Goal: Information Seeking & Learning: Find specific fact

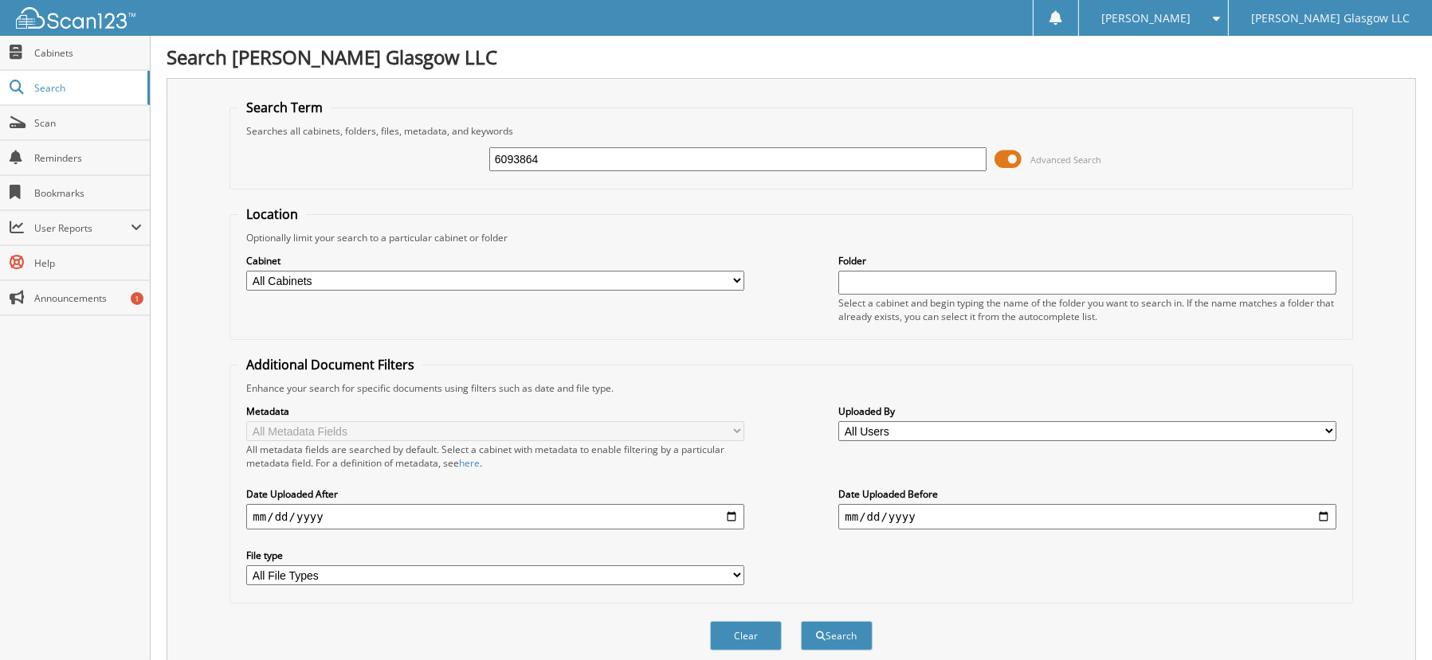
drag, startPoint x: 592, startPoint y: 157, endPoint x: 332, endPoint y: 164, distance: 259.8
click at [350, 164] on div "6093864 Advanced Search" at bounding box center [790, 159] width 1105 height 43
type input "6088092"
click at [801, 621] on button "Search" at bounding box center [837, 635] width 72 height 29
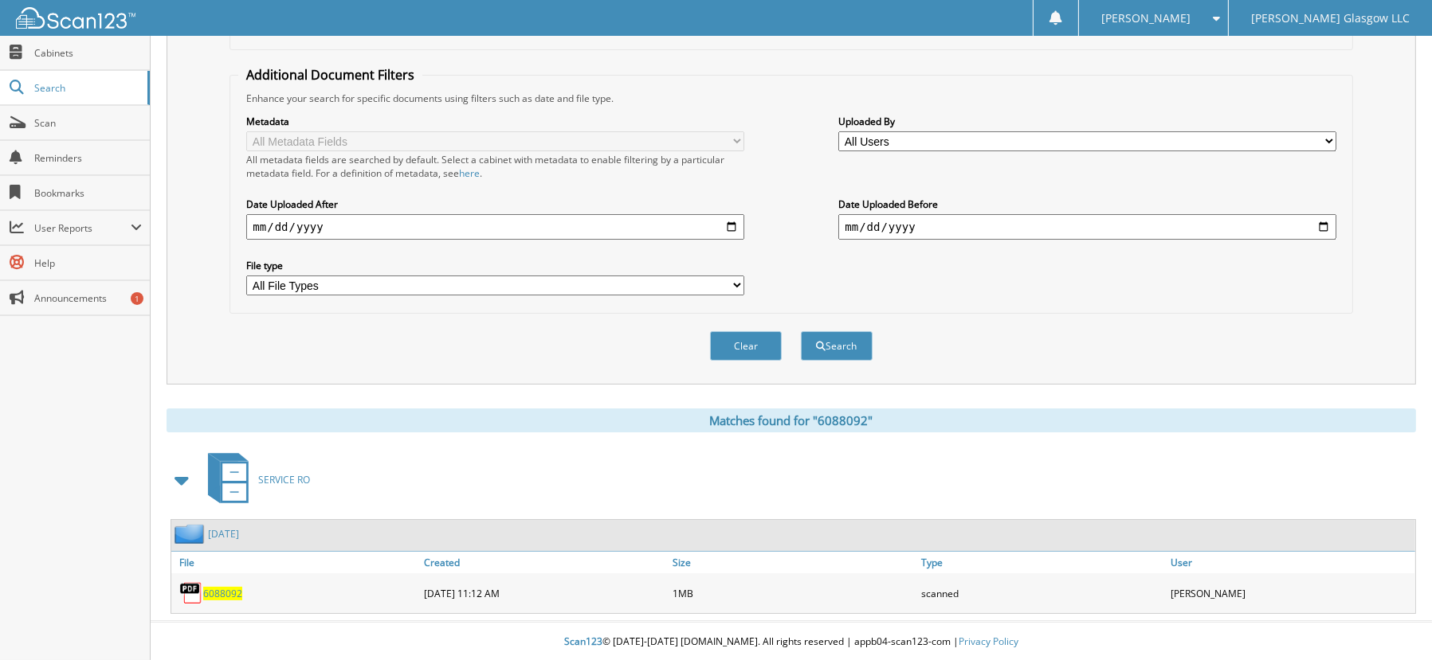
click at [221, 593] on span "6088092" at bounding box center [222, 594] width 39 height 14
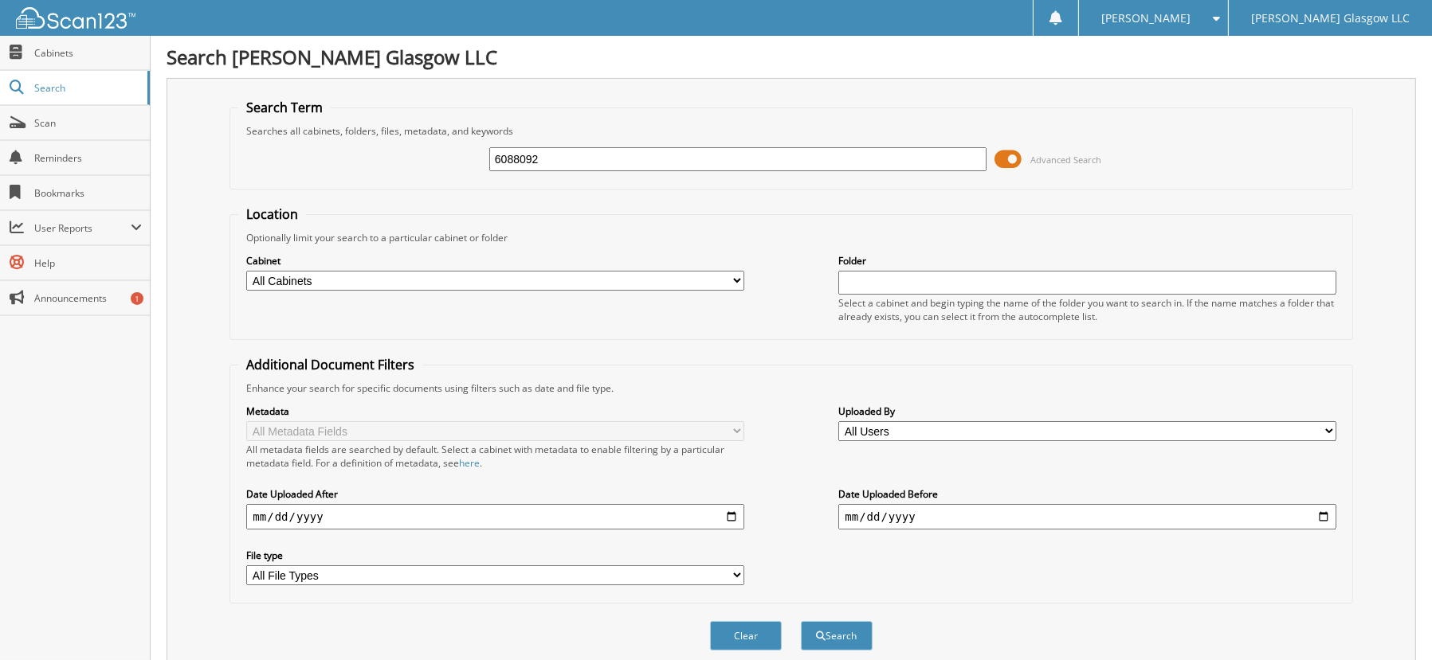
drag, startPoint x: 554, startPoint y: 151, endPoint x: 247, endPoint y: 138, distance: 307.0
click at [285, 151] on div "6088092 Advanced Search" at bounding box center [790, 159] width 1105 height 43
type input "6087885"
click at [801, 621] on button "Search" at bounding box center [837, 635] width 72 height 29
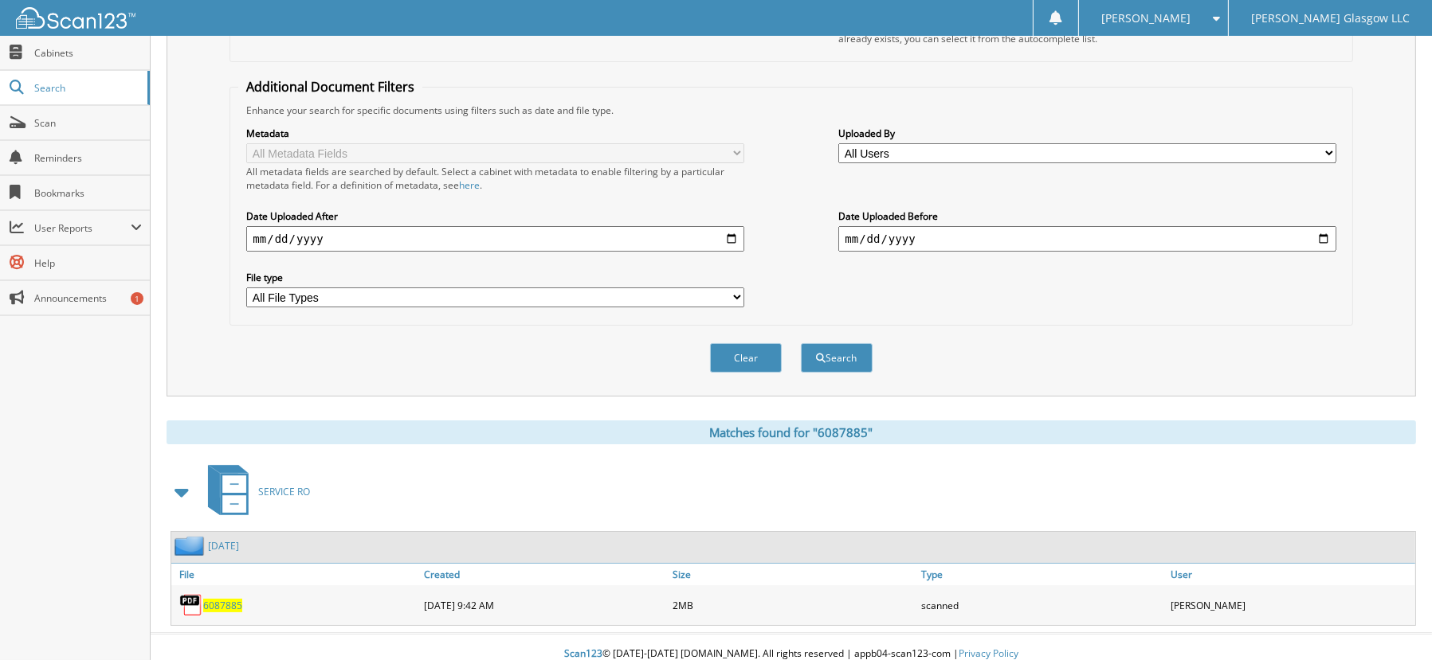
scroll to position [290, 0]
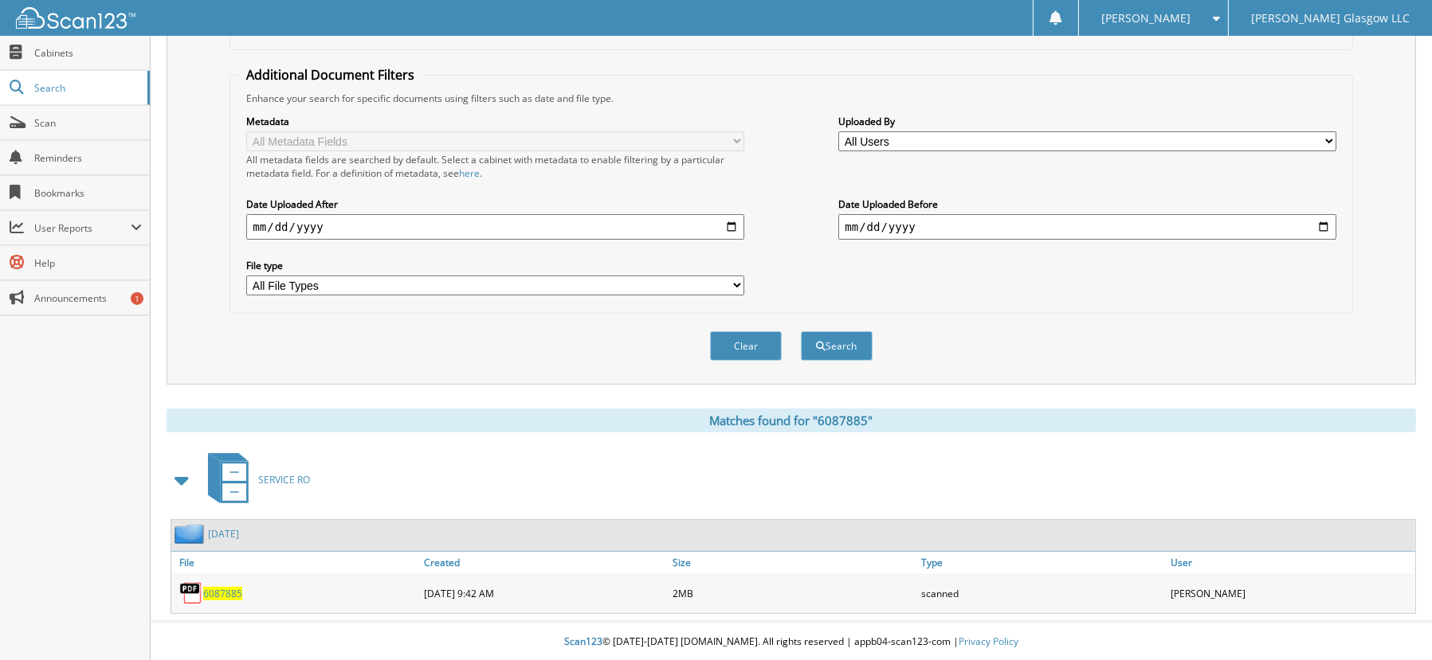
click at [227, 590] on span "6087885" at bounding box center [222, 594] width 39 height 14
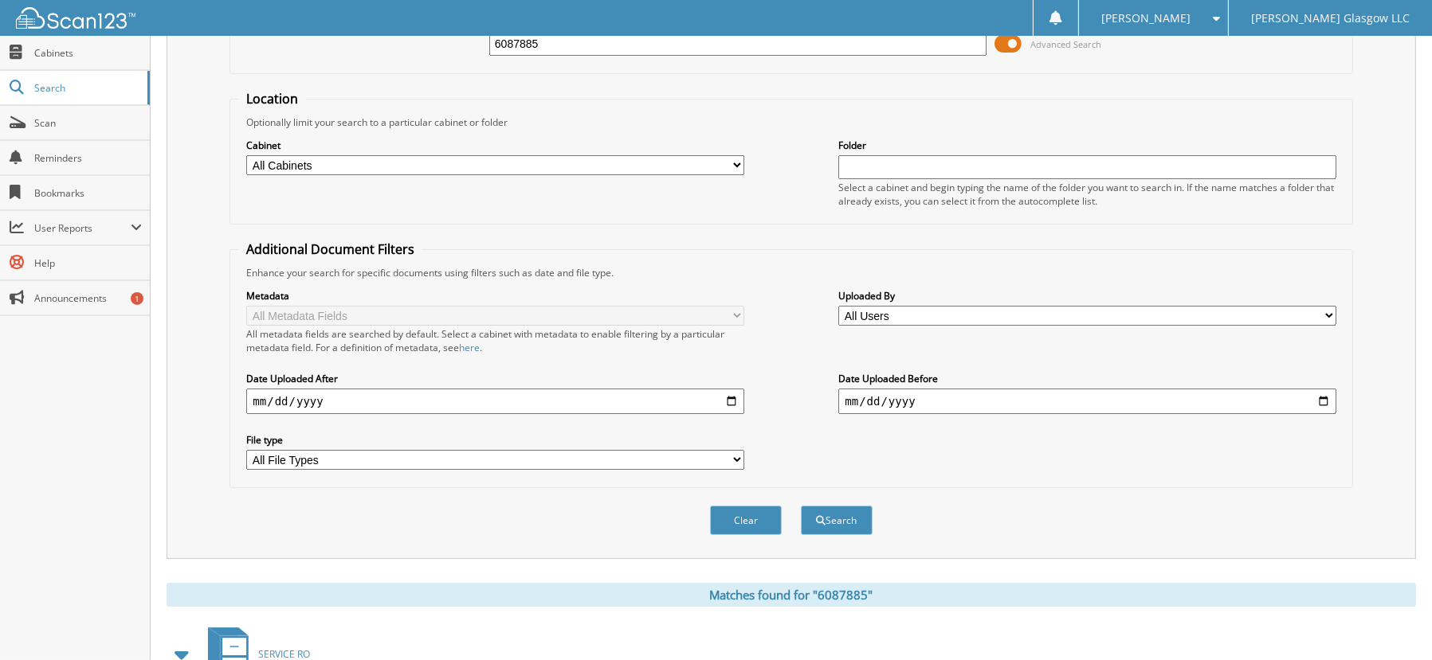
scroll to position [0, 0]
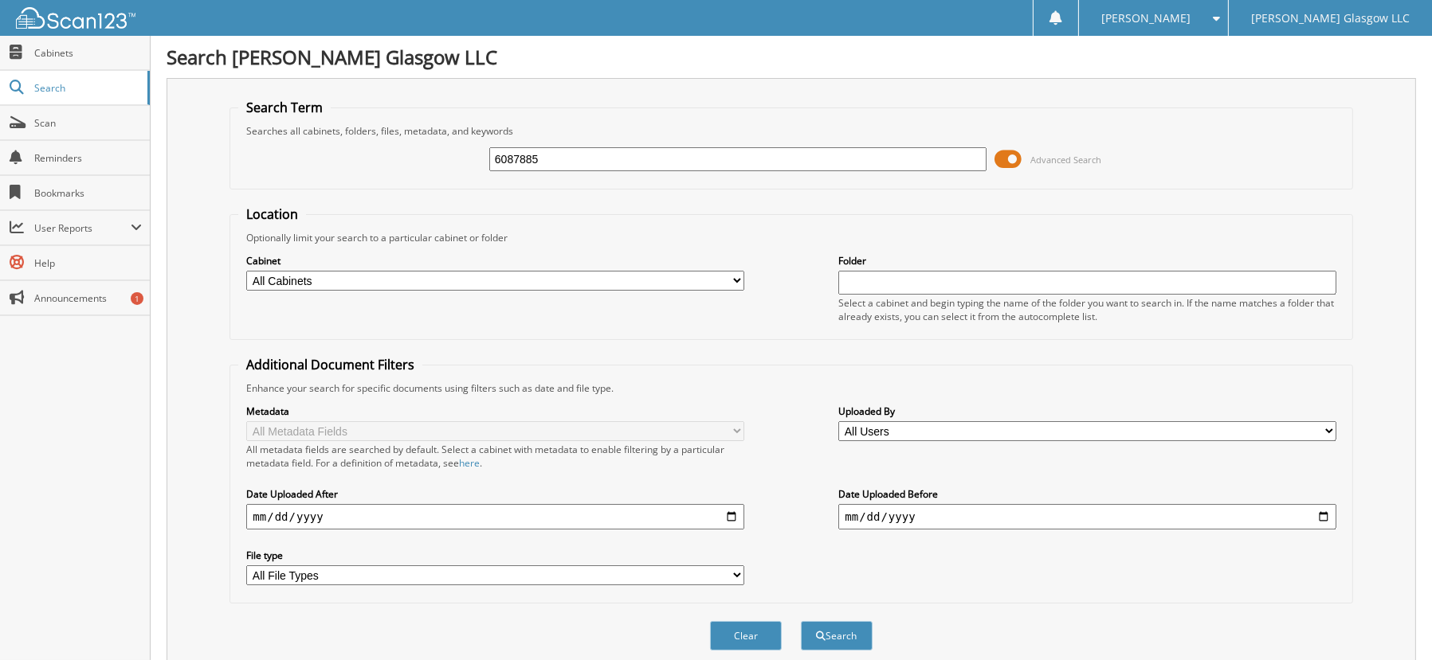
drag, startPoint x: 560, startPoint y: 155, endPoint x: 433, endPoint y: 151, distance: 127.5
click at [433, 151] on div "6087885 Advanced Search" at bounding box center [790, 159] width 1105 height 43
type input "6083127"
click at [801, 621] on button "Search" at bounding box center [837, 635] width 72 height 29
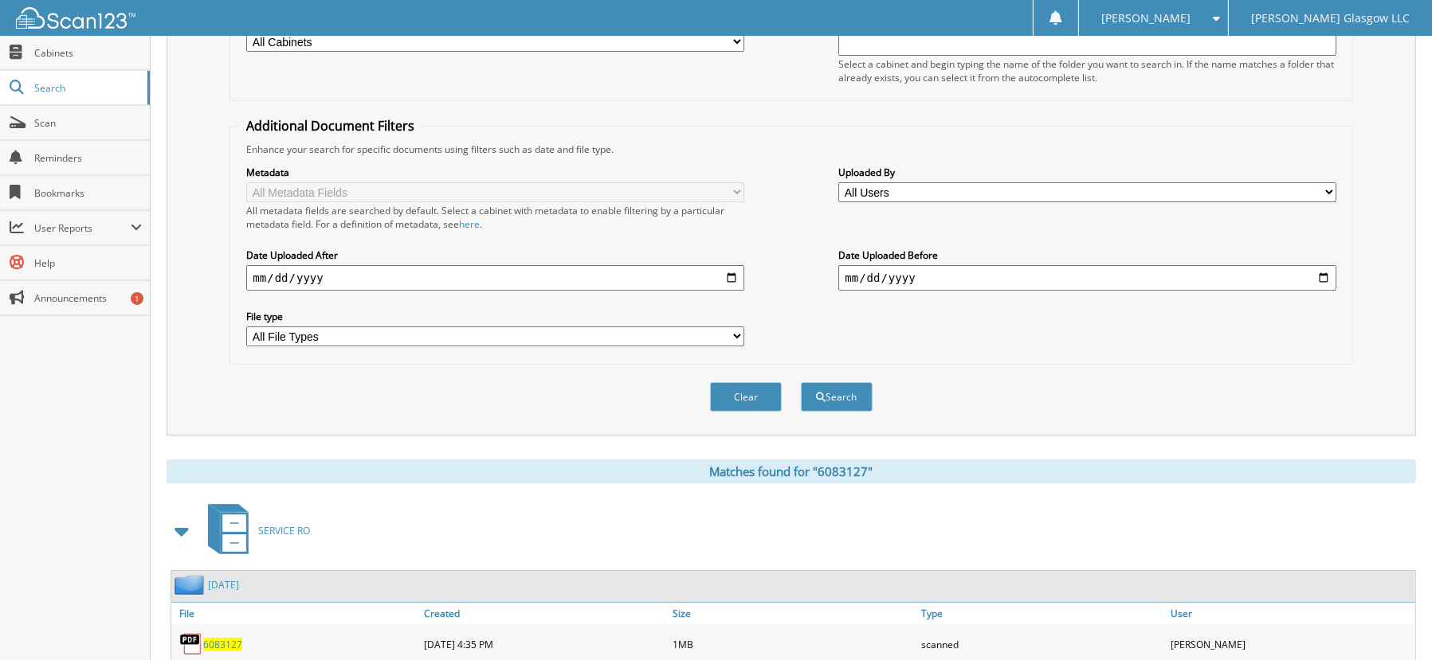
scroll to position [290, 0]
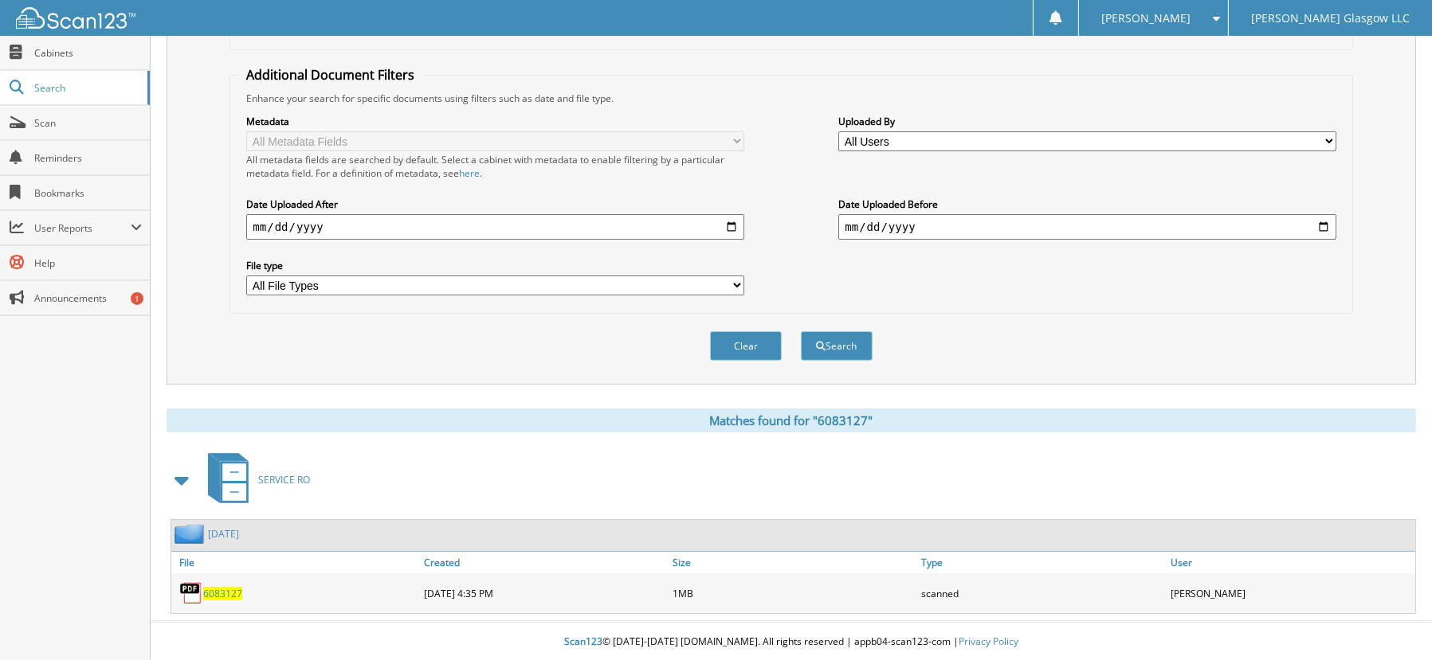
click at [213, 593] on span "6083127" at bounding box center [222, 594] width 39 height 14
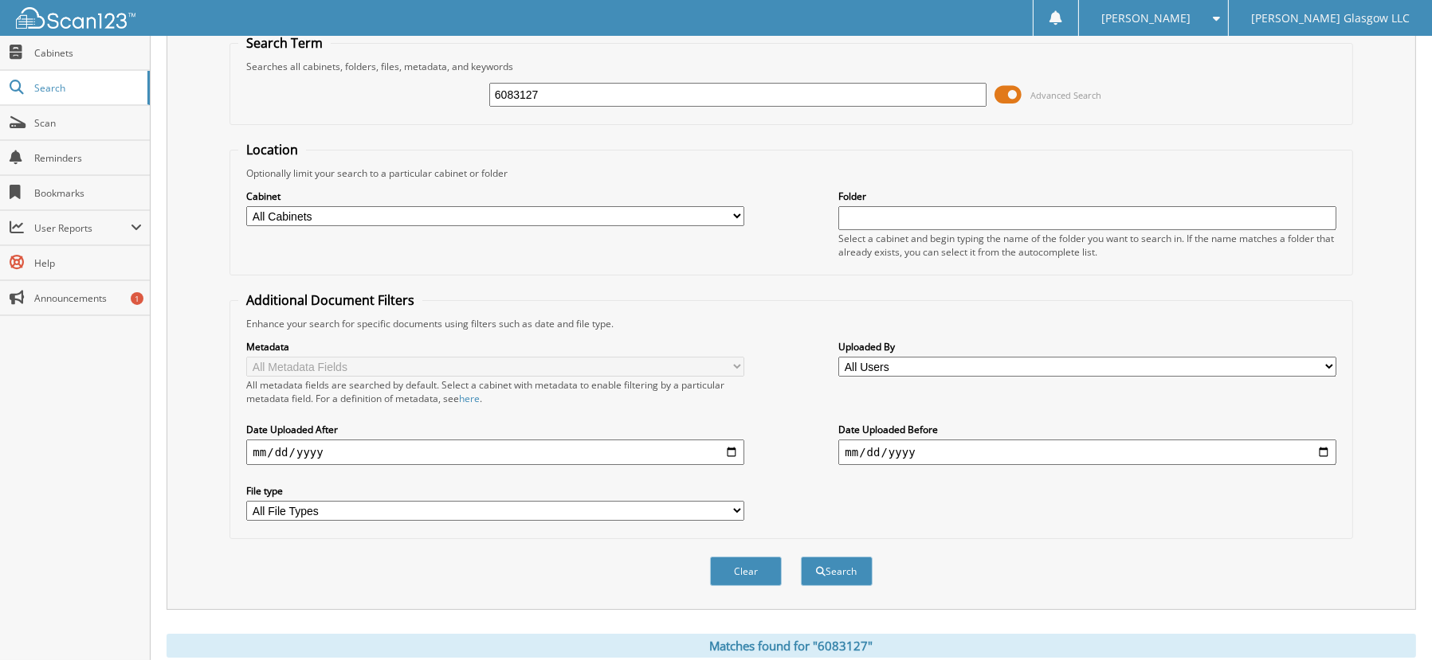
scroll to position [0, 0]
